Goal: Task Accomplishment & Management: Complete application form

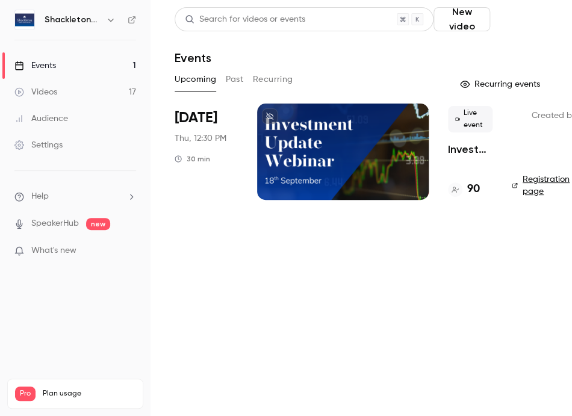
click at [511, 21] on button "Schedule" at bounding box center [521, 19] width 53 height 24
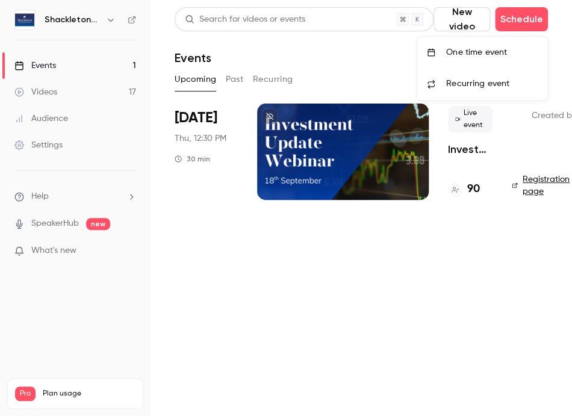
click at [476, 55] on div "One time event" at bounding box center [491, 52] width 91 height 12
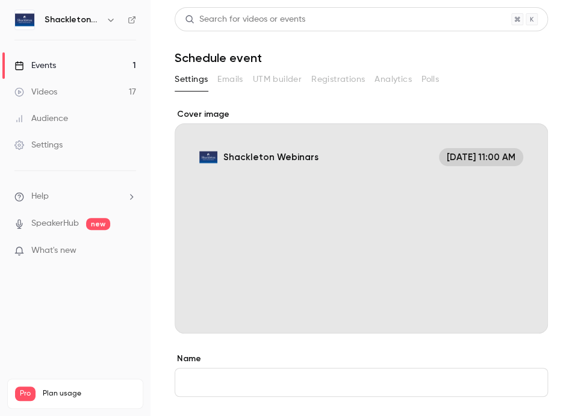
click at [55, 63] on div "Events" at bounding box center [35, 66] width 42 height 12
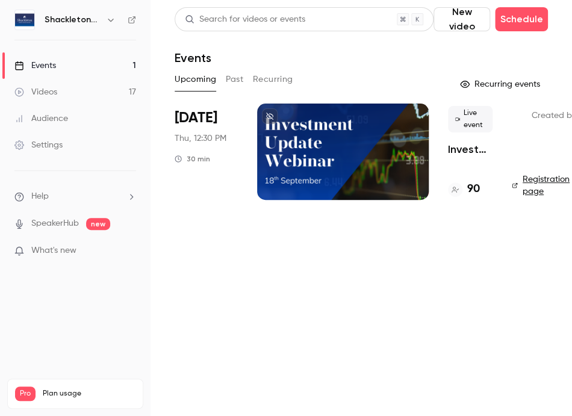
click at [463, 19] on button "New video" at bounding box center [461, 19] width 57 height 24
click at [474, 218] on div at bounding box center [286, 208] width 572 height 416
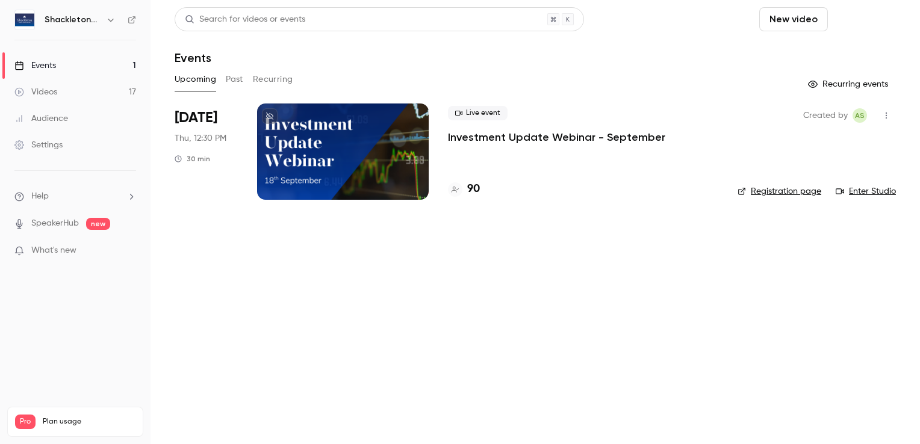
click at [571, 17] on button "Schedule" at bounding box center [863, 19] width 63 height 24
click at [571, 57] on div "One time event" at bounding box center [839, 52] width 91 height 12
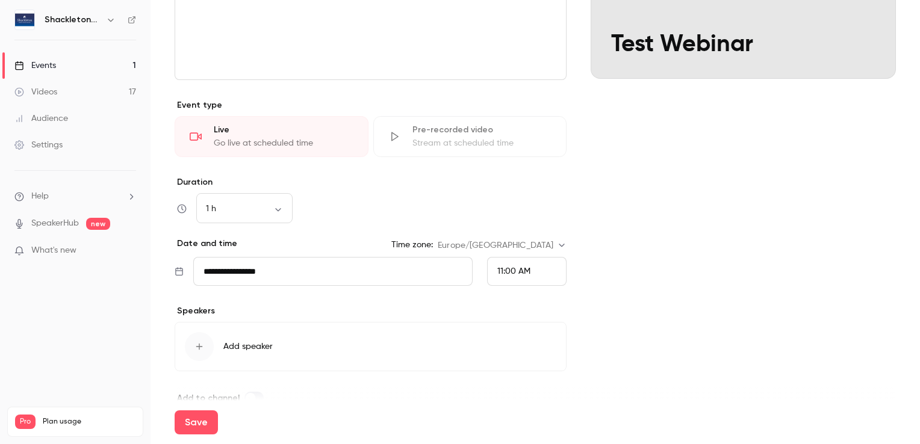
scroll to position [238, 0]
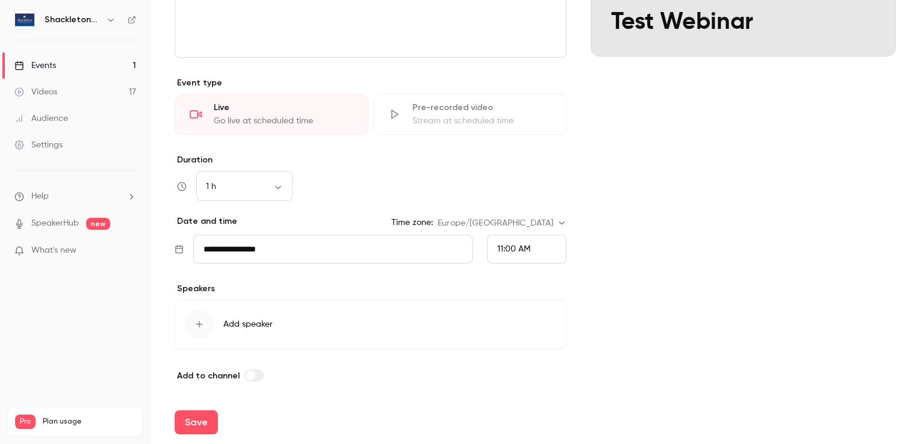
type input "**********"
click at [255, 318] on span "Add speaker" at bounding box center [247, 324] width 49 height 12
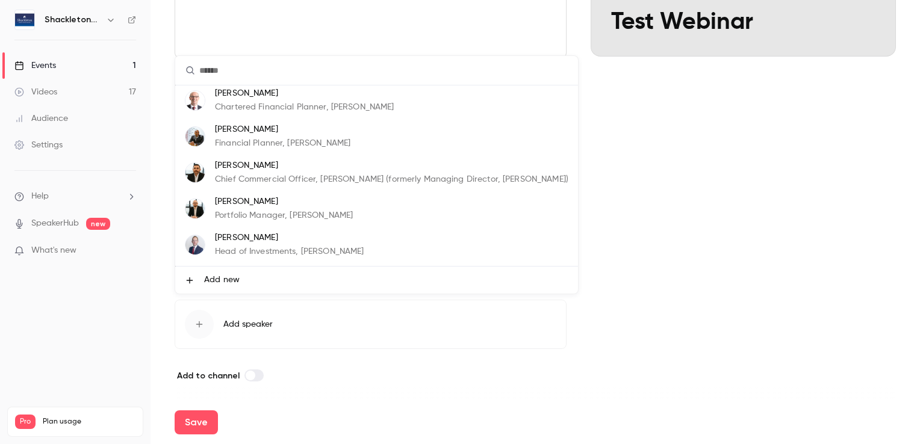
scroll to position [60, 0]
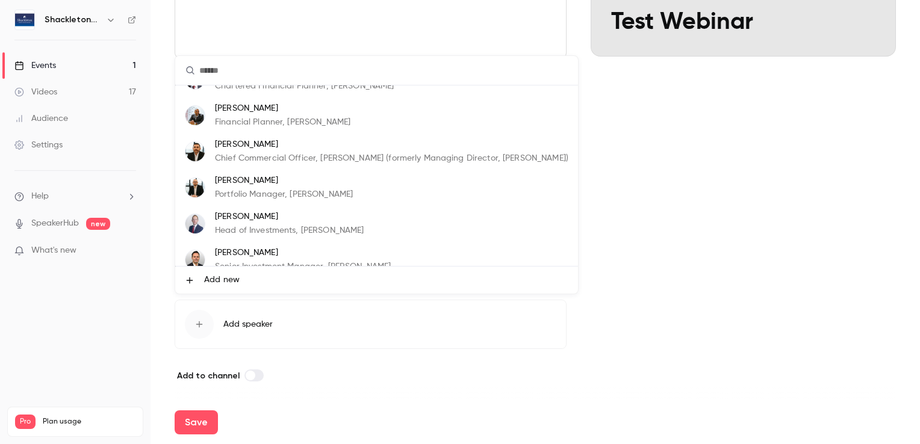
click at [289, 222] on p "[PERSON_NAME]" at bounding box center [289, 217] width 149 height 13
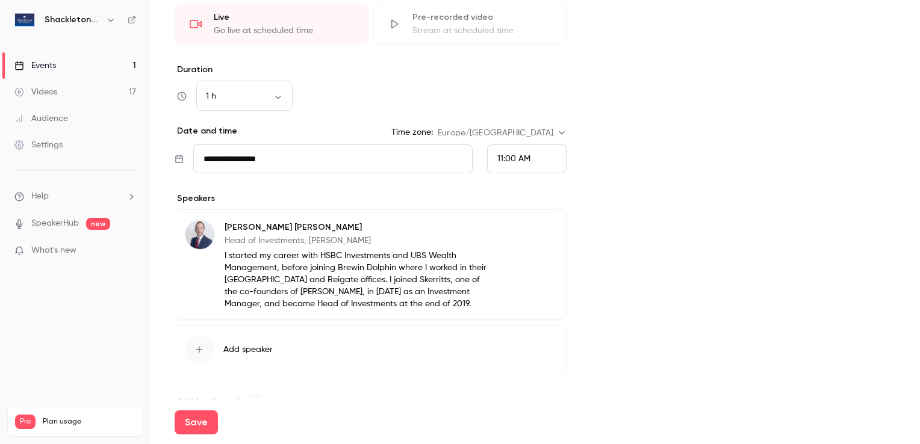
scroll to position [354, 0]
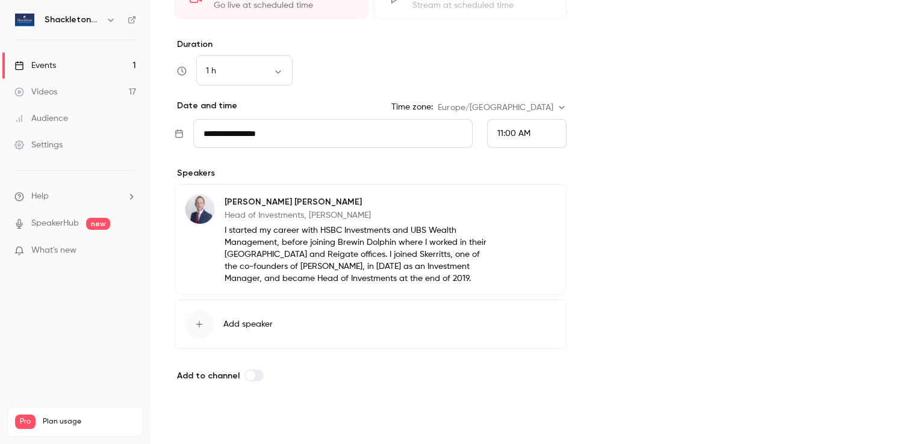
click at [199, 415] on button "Save" at bounding box center [196, 423] width 43 height 24
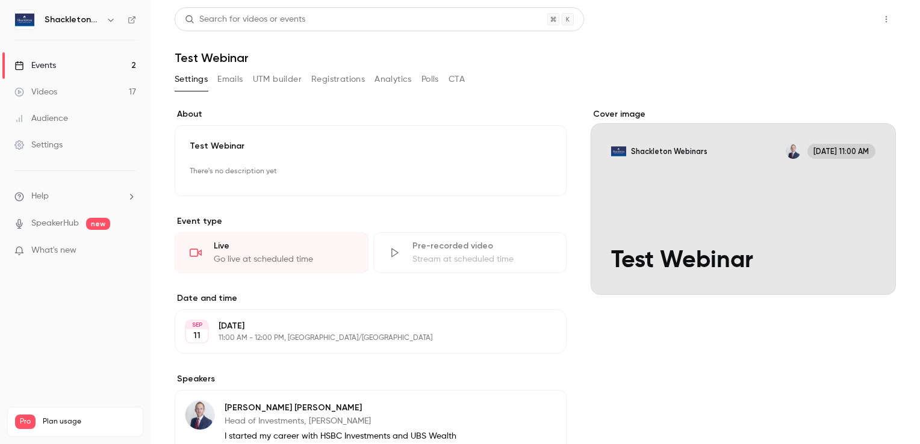
click at [571, 16] on button "Share" at bounding box center [843, 19] width 48 height 24
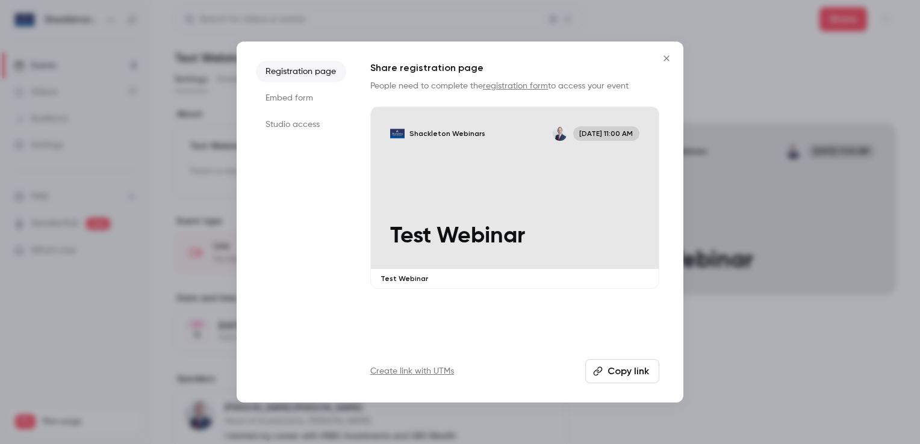
click at [571, 62] on icon "Close" at bounding box center [666, 59] width 14 height 10
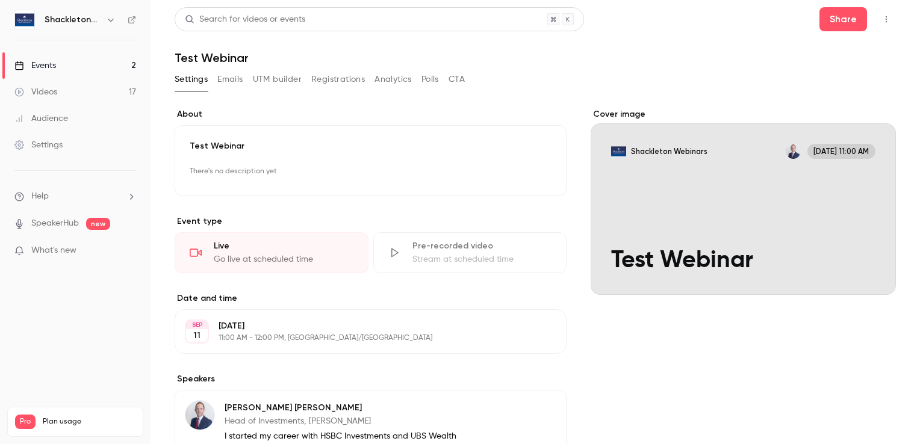
click at [339, 87] on button "Registrations" at bounding box center [338, 79] width 54 height 19
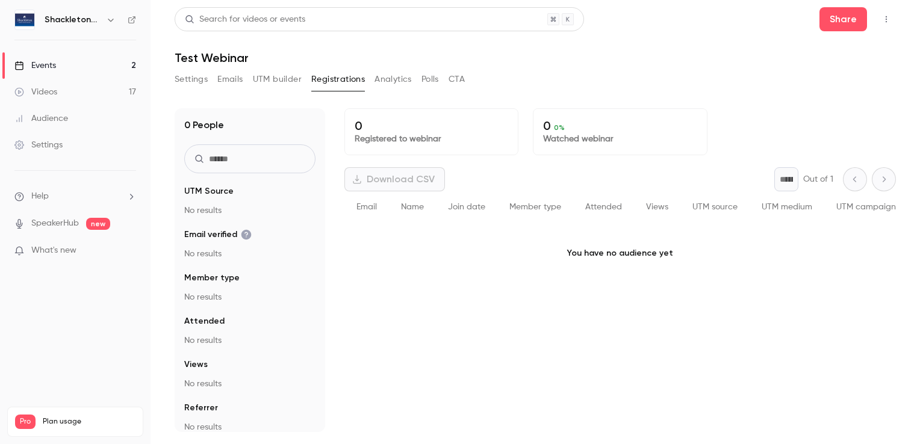
click at [190, 73] on button "Settings" at bounding box center [191, 79] width 33 height 19
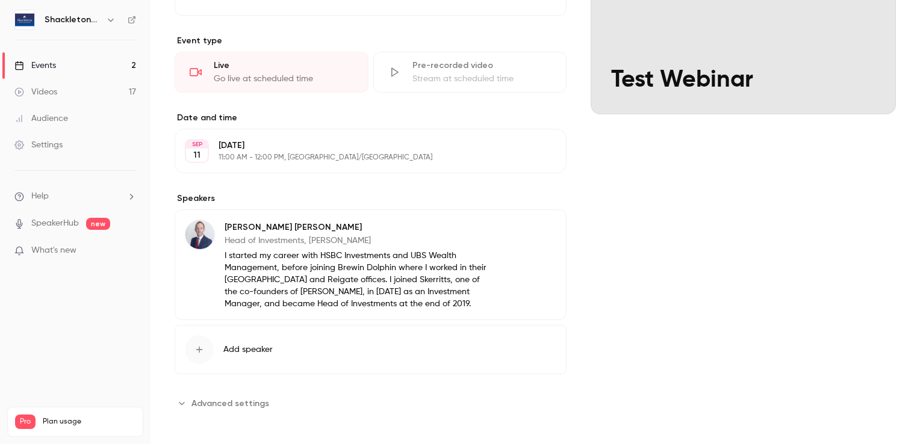
scroll to position [184, 0]
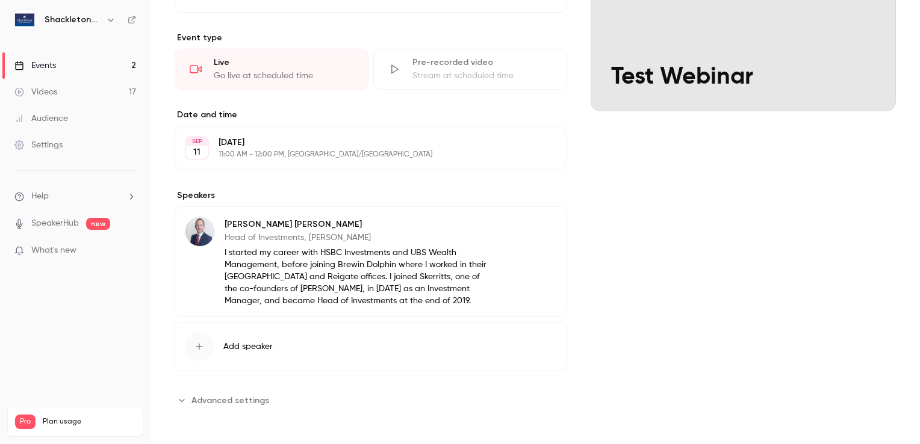
click at [246, 403] on span "Advanced settings" at bounding box center [230, 400] width 78 height 13
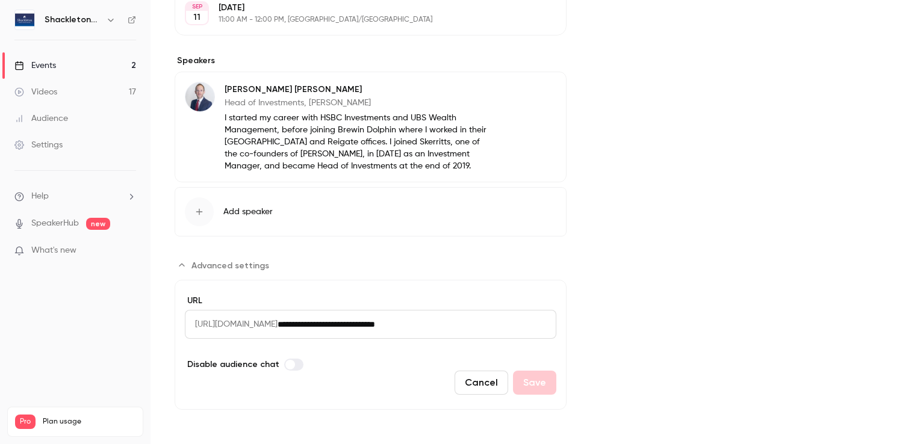
click at [245, 265] on span "Advanced settings" at bounding box center [230, 265] width 78 height 13
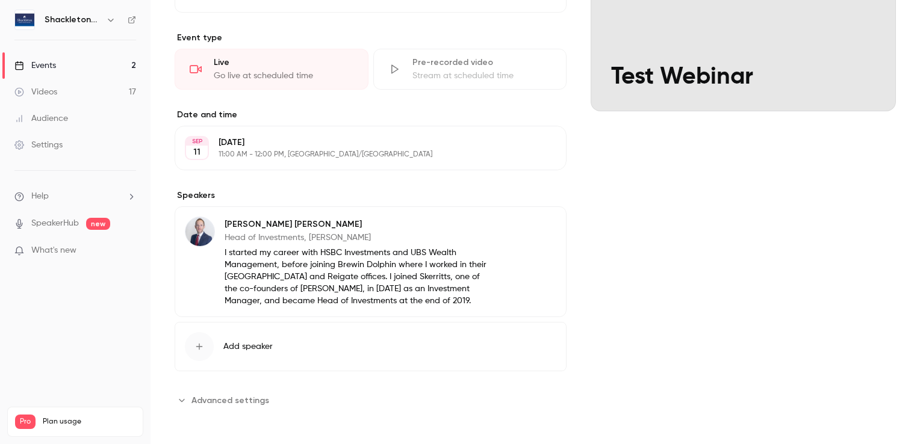
scroll to position [0, 0]
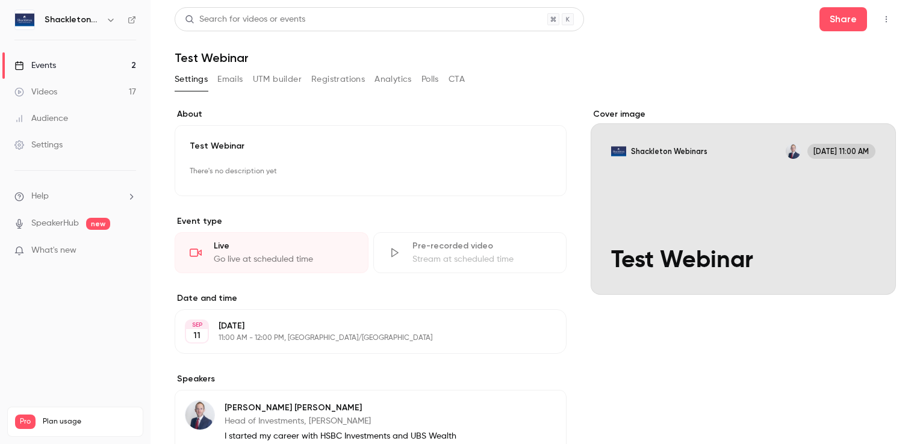
click at [232, 77] on button "Emails" at bounding box center [229, 79] width 25 height 19
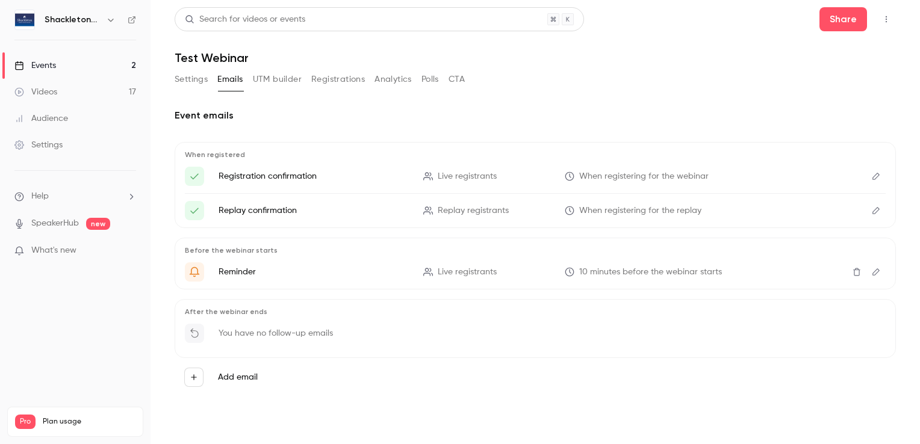
click at [276, 79] on button "UTM builder" at bounding box center [277, 79] width 49 height 19
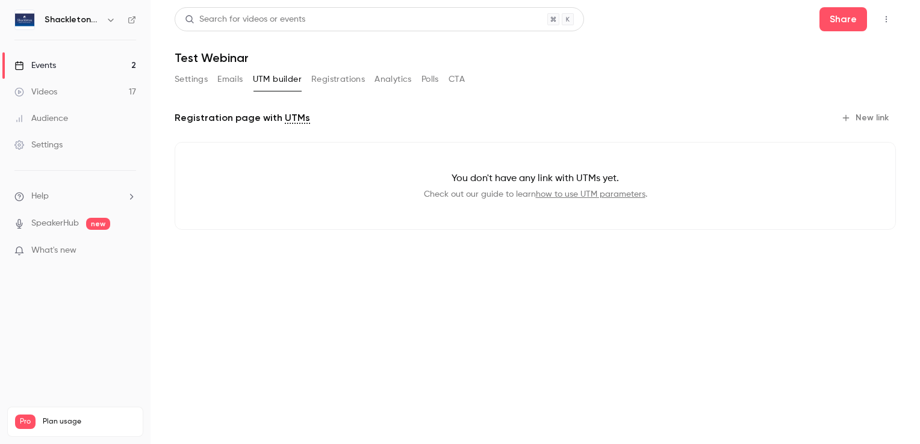
click at [322, 73] on button "Registrations" at bounding box center [338, 79] width 54 height 19
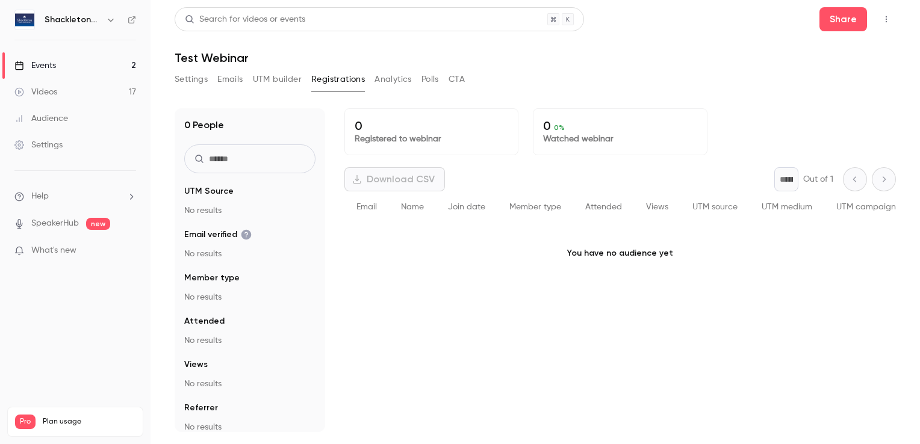
click at [388, 74] on button "Analytics" at bounding box center [392, 79] width 37 height 19
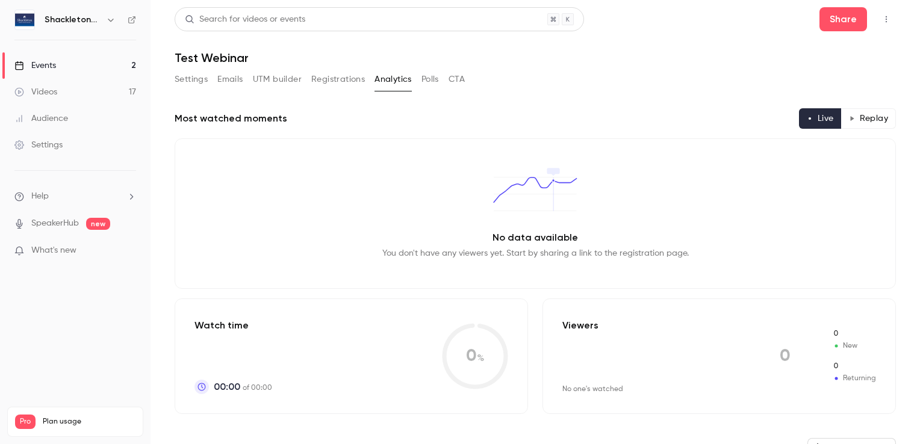
click at [432, 74] on button "Polls" at bounding box center [429, 79] width 17 height 19
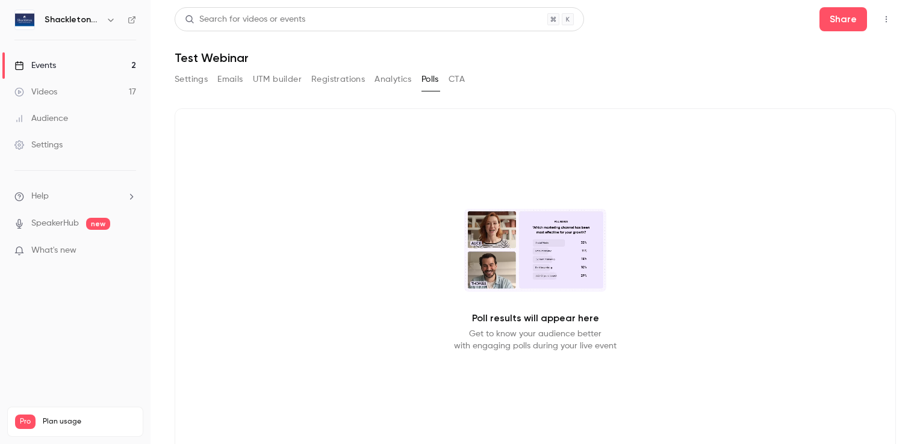
drag, startPoint x: 464, startPoint y: 78, endPoint x: 354, endPoint y: 80, distance: 110.2
click at [464, 79] on button "CTA" at bounding box center [456, 79] width 16 height 19
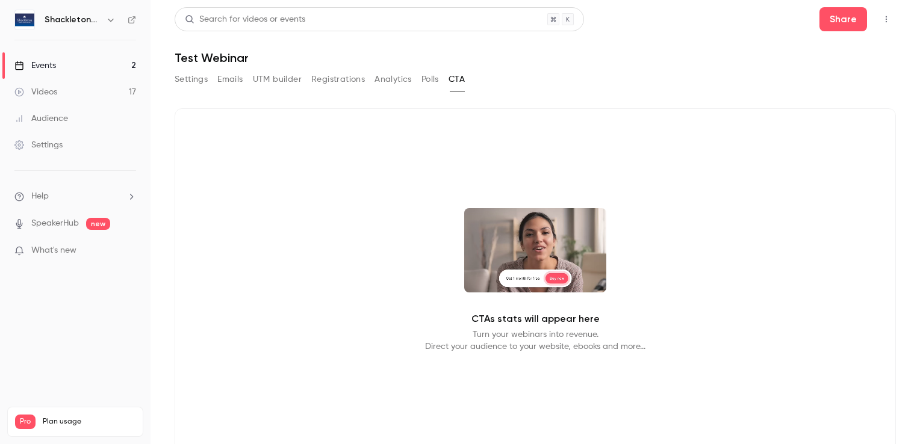
click at [69, 66] on link "Events 2" at bounding box center [75, 65] width 150 height 26
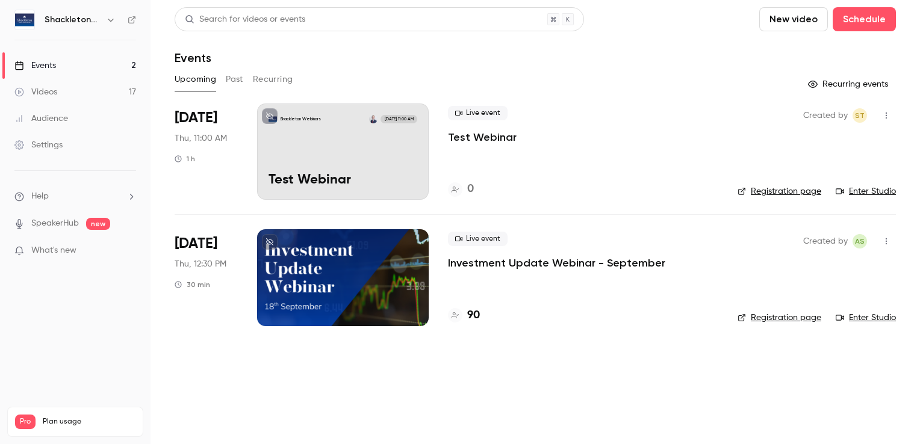
click at [571, 192] on link "Enter Studio" at bounding box center [865, 191] width 60 height 12
click at [571, 114] on icon "button" at bounding box center [886, 115] width 10 height 8
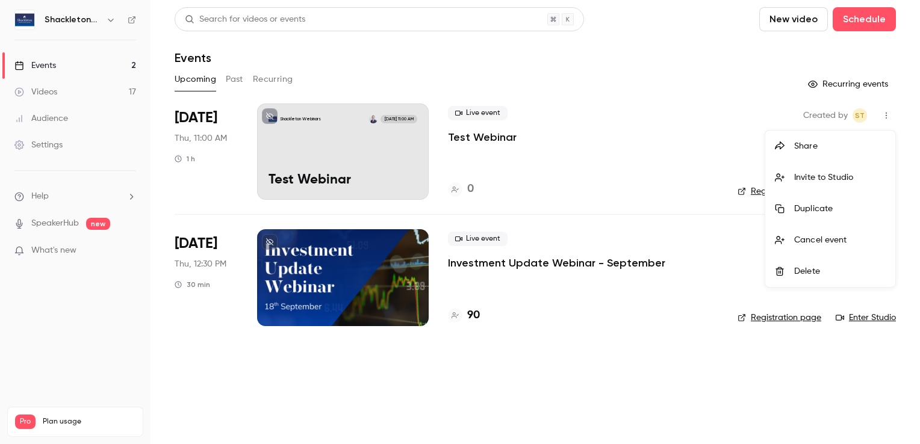
click at [571, 178] on div "Invite to Studio" at bounding box center [839, 178] width 91 height 12
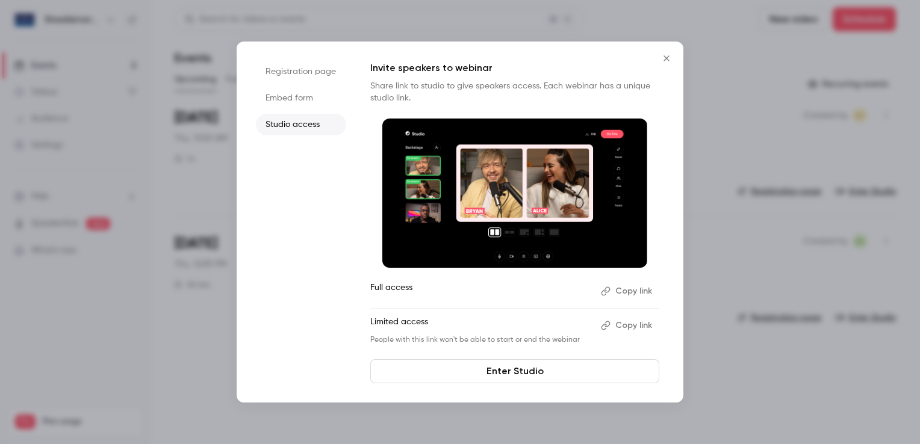
click at [301, 98] on li "Embed form" at bounding box center [301, 98] width 90 height 22
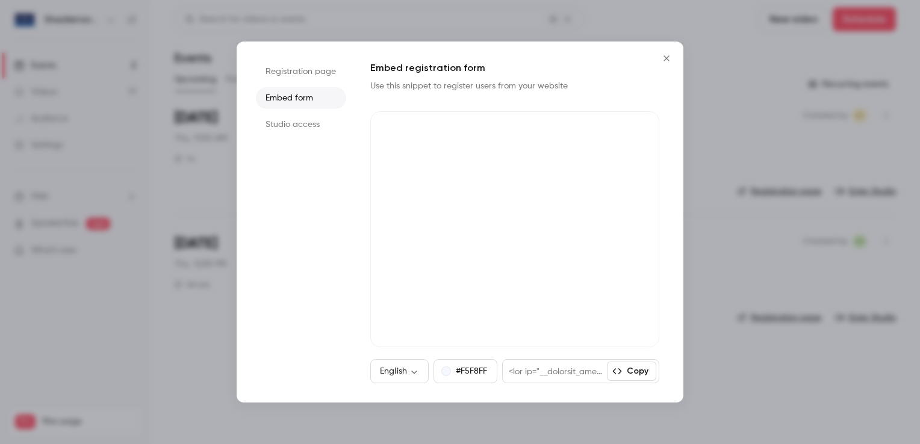
click at [299, 73] on li "Registration page" at bounding box center [301, 72] width 90 height 22
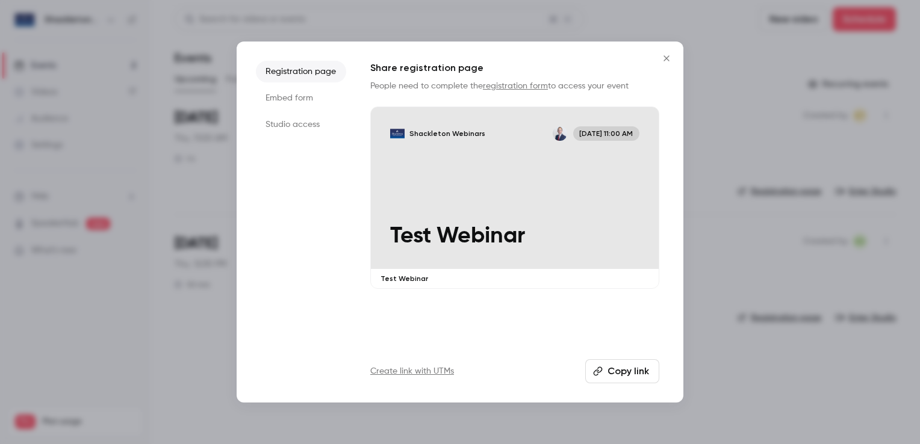
click at [301, 129] on li "Studio access" at bounding box center [301, 125] width 90 height 22
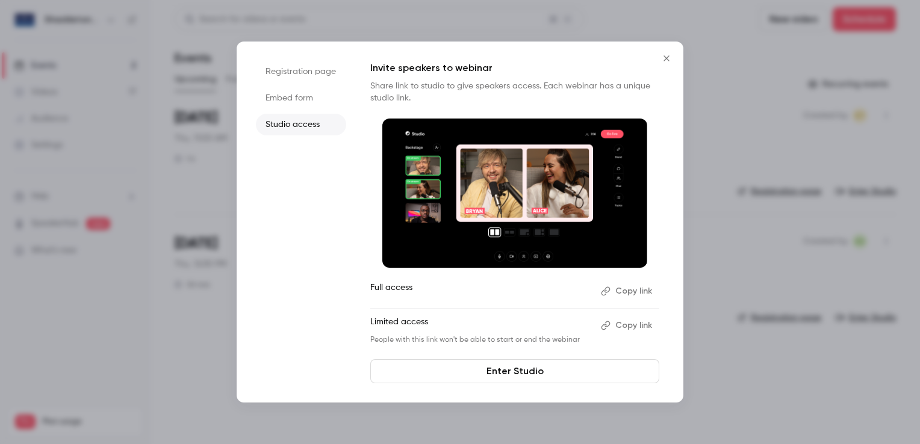
click at [571, 293] on button "Copy link" at bounding box center [627, 291] width 63 height 19
click at [571, 58] on icon "Close" at bounding box center [666, 59] width 14 height 10
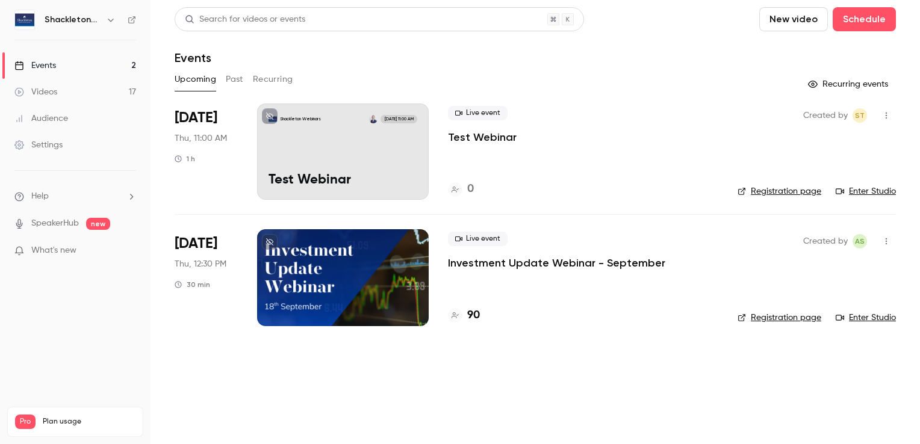
click at [571, 194] on link "Enter Studio" at bounding box center [865, 191] width 60 height 12
